Goal: Check status: Check status

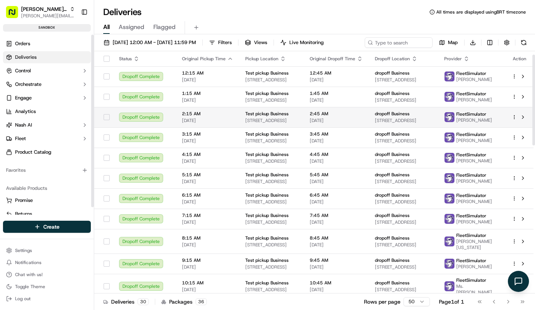
scroll to position [9, 0]
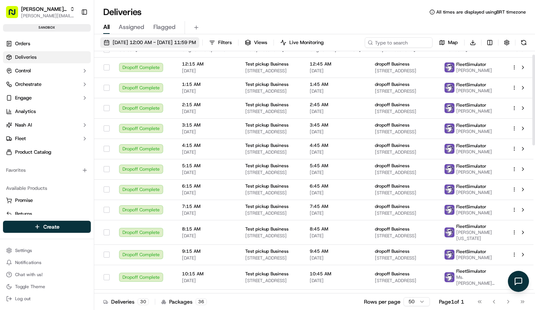
click at [159, 45] on span "09/18/2025 12:00 AM - 09/18/2025 11:59 PM" at bounding box center [154, 42] width 83 height 7
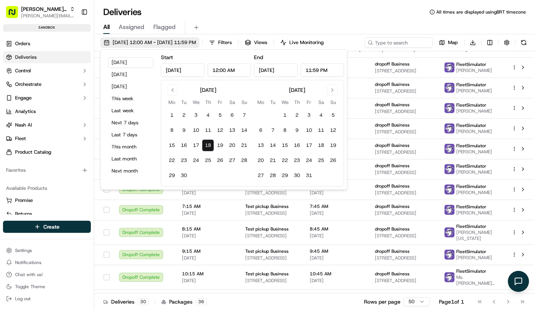
click at [159, 45] on span "09/18/2025 12:00 AM - 09/18/2025 11:59 PM" at bounding box center [154, 42] width 83 height 7
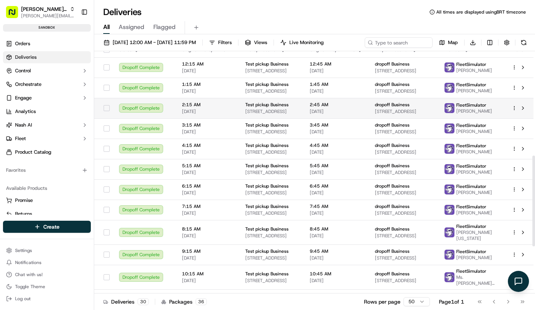
scroll to position [405, 0]
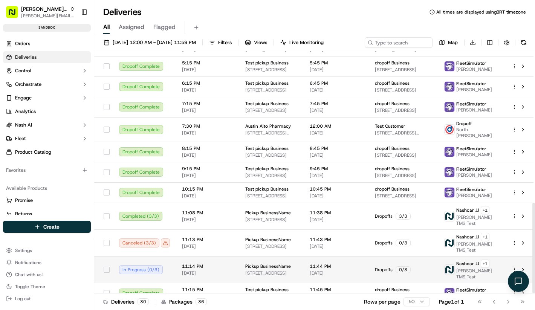
click at [174, 269] on td "In Progress ( 0 / 3 )" at bounding box center [144, 269] width 63 height 27
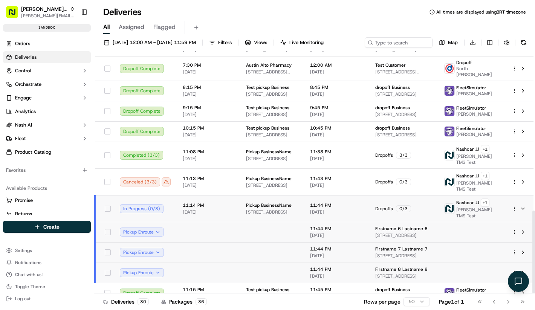
click at [190, 222] on td at bounding box center [208, 232] width 63 height 20
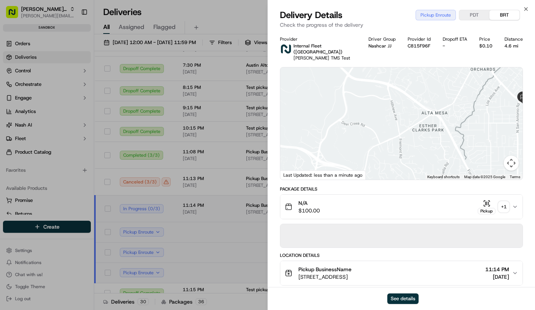
scroll to position [28, 0]
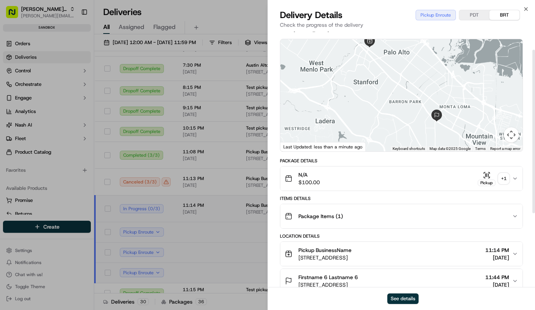
click at [492, 171] on div "Pickup" at bounding box center [486, 178] width 18 height 15
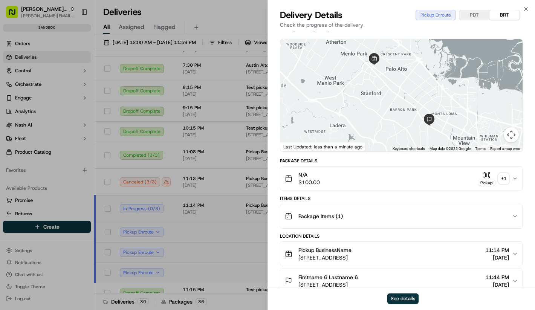
click at [502, 173] on div "+ 1" at bounding box center [503, 178] width 11 height 11
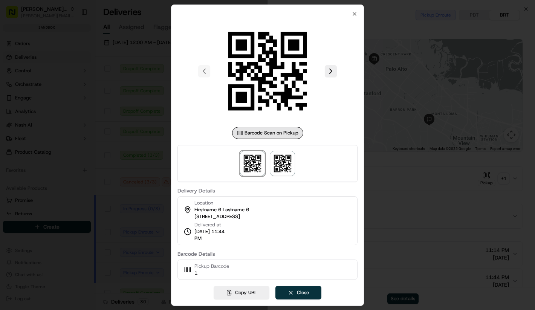
click at [450, 218] on div at bounding box center [267, 155] width 535 height 310
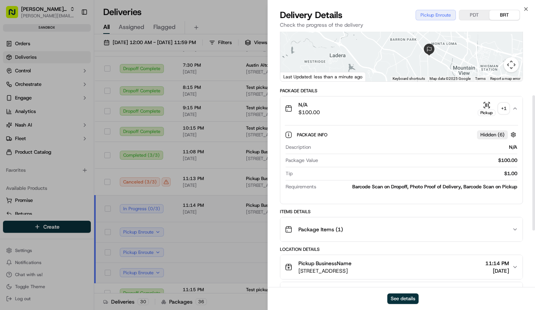
scroll to position [84, 0]
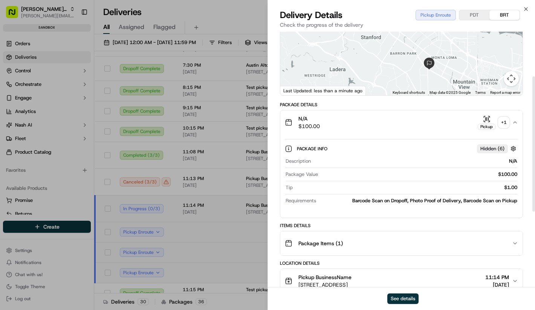
click at [487, 117] on icon "button" at bounding box center [487, 118] width 0 height 3
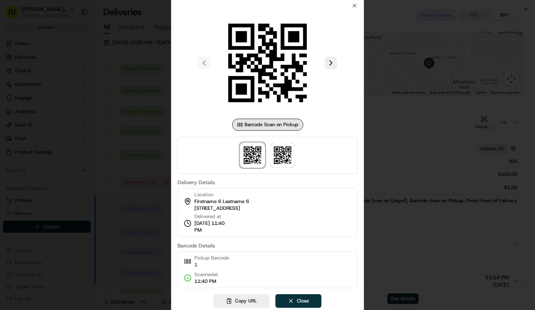
click at [448, 179] on div at bounding box center [267, 155] width 535 height 310
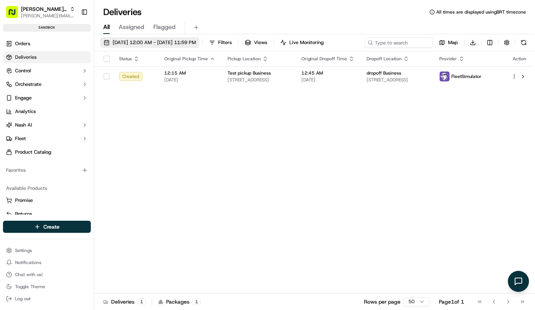
click at [196, 40] on span "[DATE] 12:00 AM - [DATE] 11:59 PM" at bounding box center [154, 42] width 83 height 7
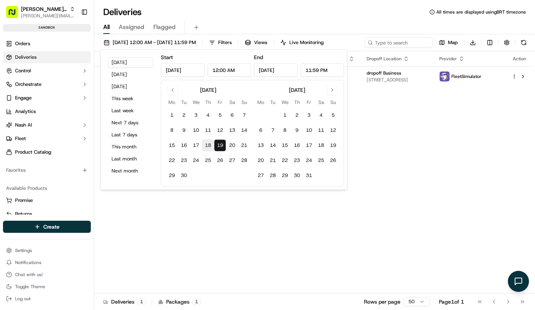
click at [210, 146] on button "18" at bounding box center [208, 145] width 12 height 12
type input "Sep 18, 2025"
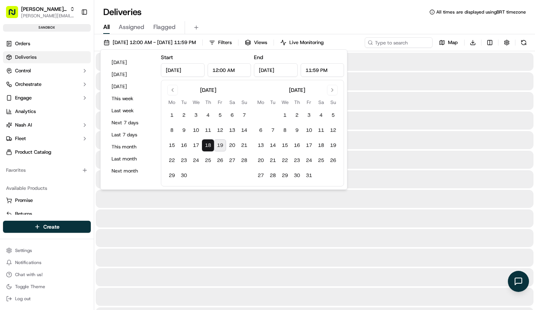
click at [223, 203] on div at bounding box center [315, 199] width 438 height 18
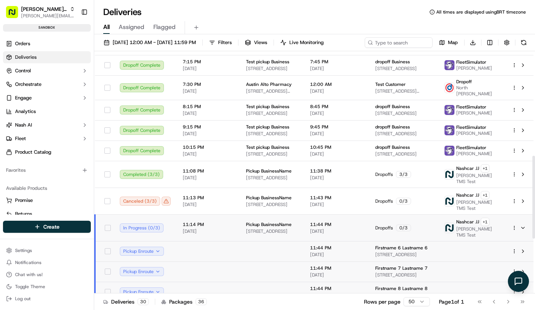
scroll to position [466, 0]
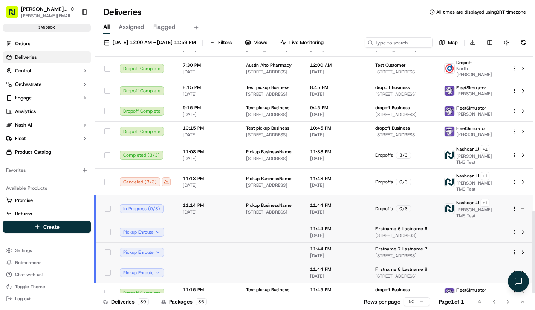
click at [210, 243] on td at bounding box center [208, 252] width 63 height 20
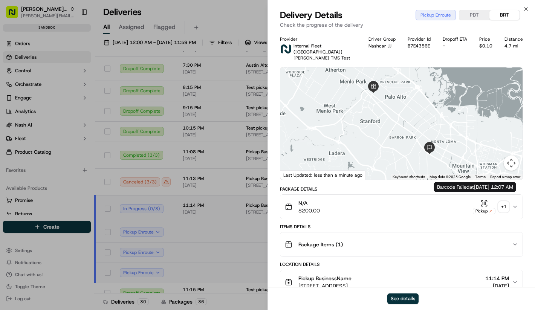
click at [459, 204] on div "N/A $200.00 Pickup + 1" at bounding box center [398, 206] width 227 height 15
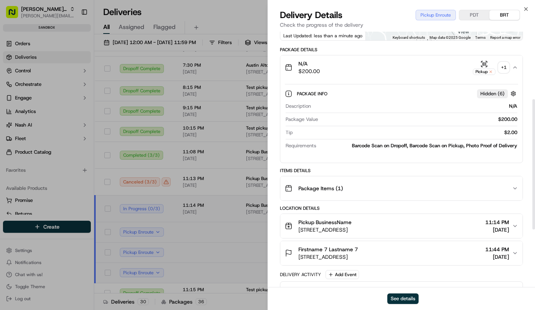
scroll to position [122, 0]
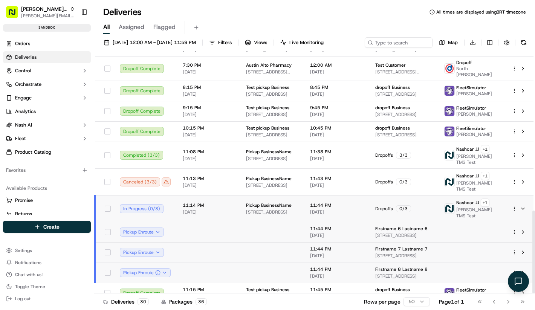
click at [218, 262] on td at bounding box center [208, 272] width 63 height 20
click at [202, 262] on td at bounding box center [208, 272] width 63 height 20
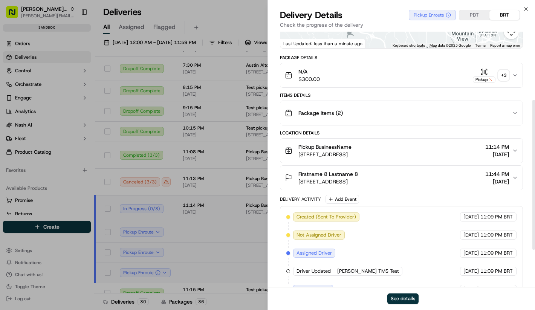
scroll to position [107, 0]
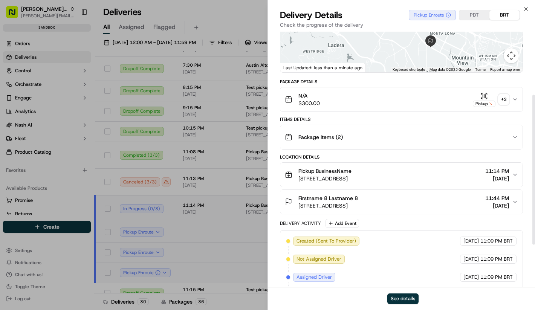
click at [461, 93] on div "N/A $300.00 Pickup + 3" at bounding box center [398, 99] width 227 height 15
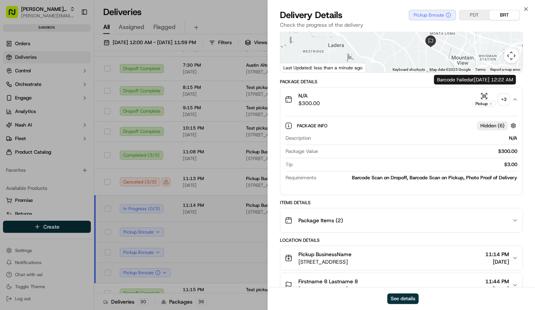
click at [496, 93] on button "Pickup + 3" at bounding box center [491, 99] width 36 height 15
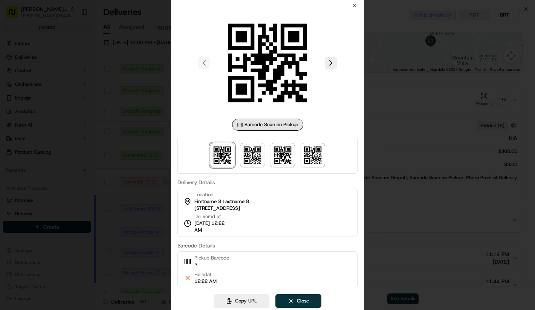
click at [267, 152] on div at bounding box center [267, 155] width 180 height 37
click at [246, 146] on img at bounding box center [252, 155] width 24 height 24
